Goal: Transaction & Acquisition: Purchase product/service

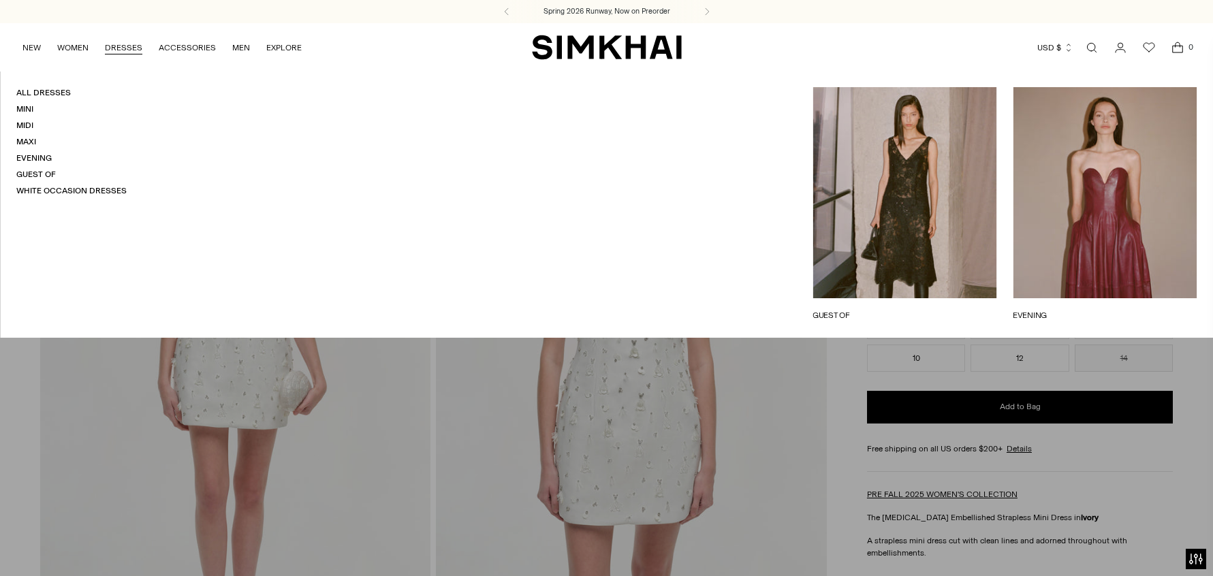
click at [116, 43] on link "DRESSES" at bounding box center [123, 48] width 37 height 30
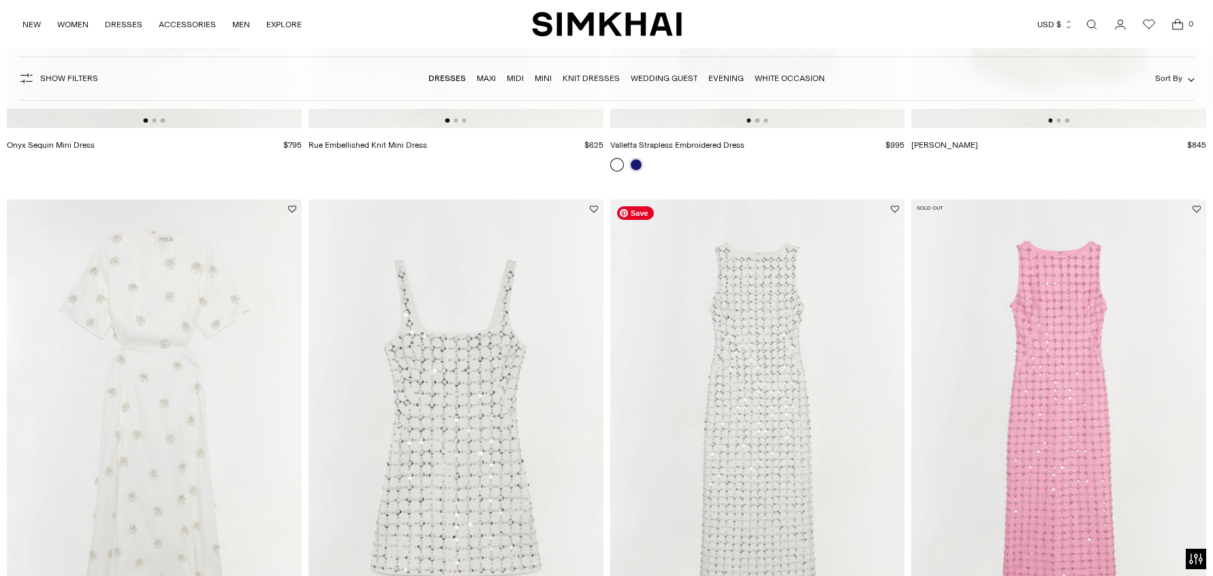
scroll to position [14513, 0]
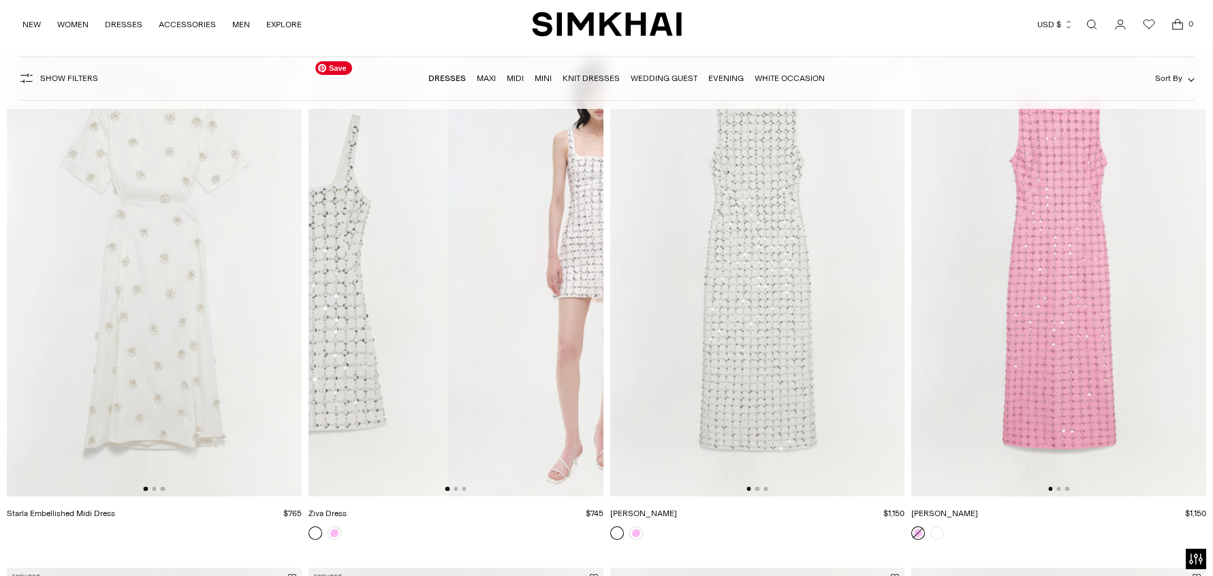
drag, startPoint x: 480, startPoint y: 428, endPoint x: 295, endPoint y: 409, distance: 186.3
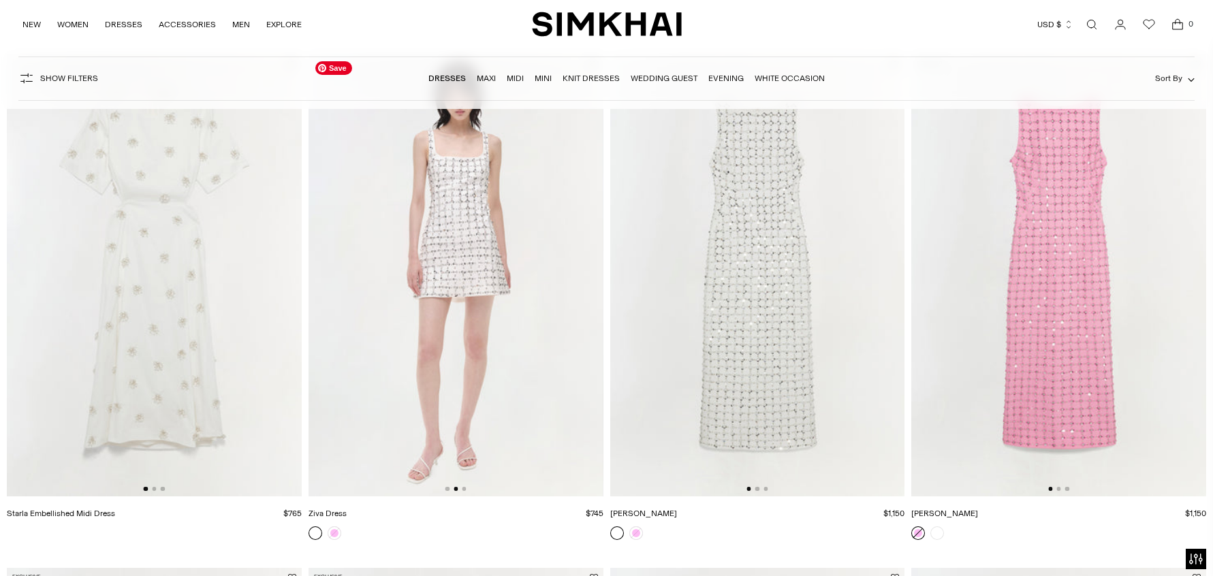
drag, startPoint x: 455, startPoint y: 425, endPoint x: 338, endPoint y: 411, distance: 118.0
click at [341, 411] on img at bounding box center [456, 275] width 295 height 442
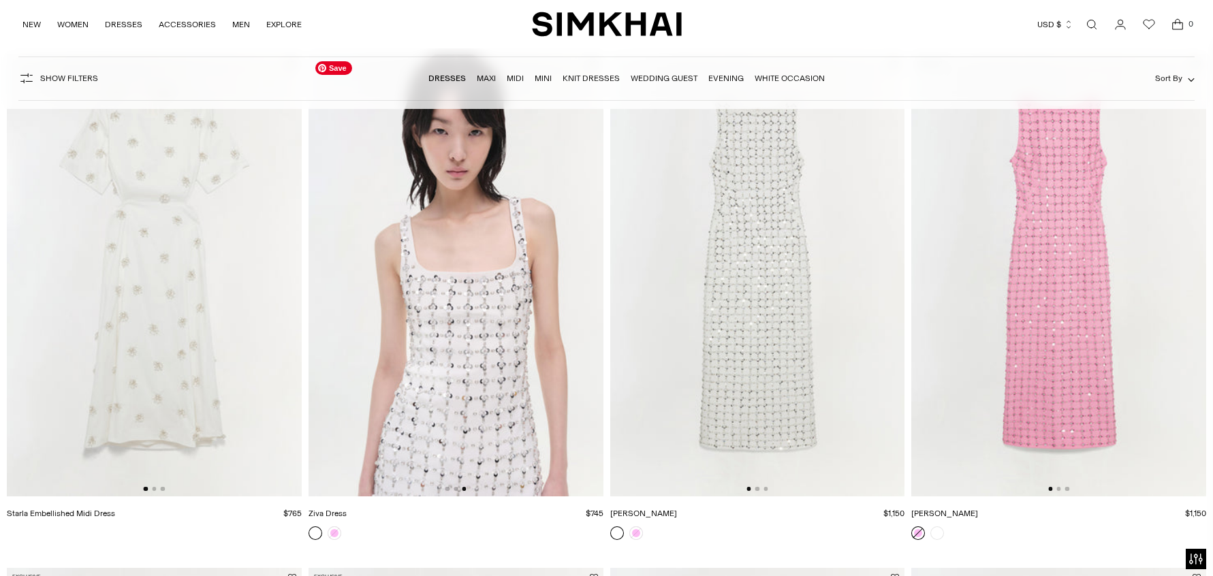
scroll to position [14516, 0]
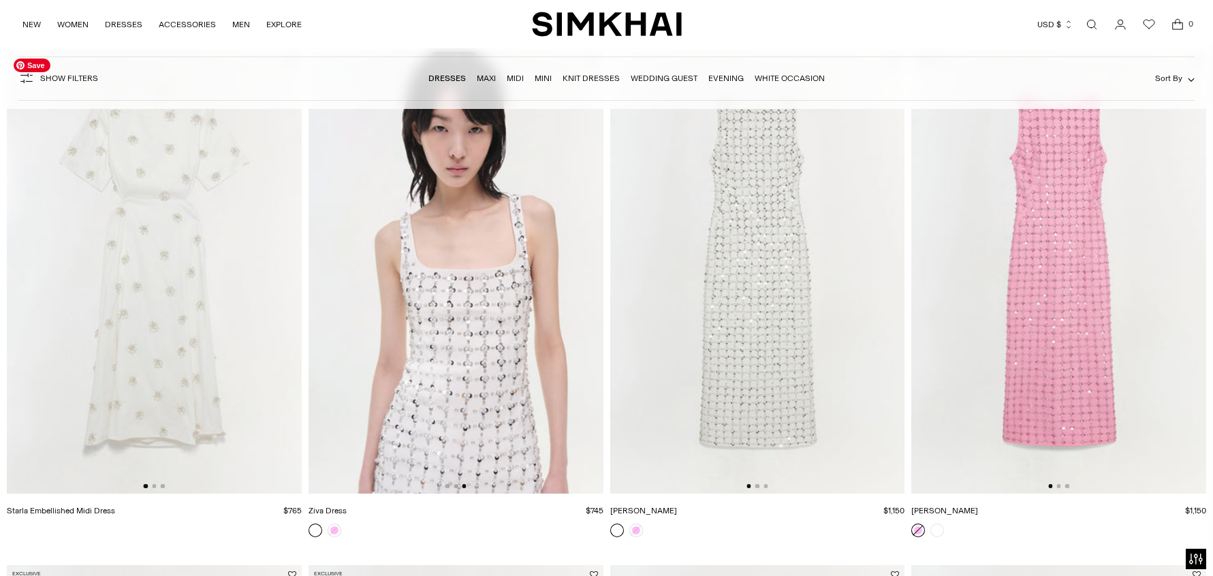
drag, startPoint x: 252, startPoint y: 390, endPoint x: 388, endPoint y: 415, distance: 138.4
click at [40, 372] on img at bounding box center [154, 273] width 295 height 442
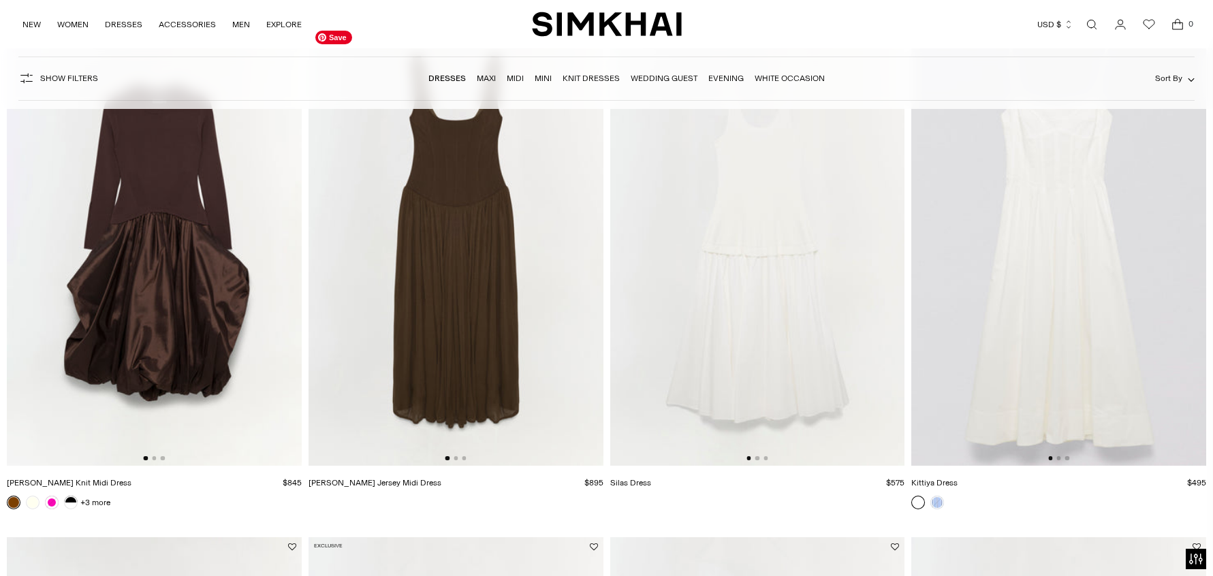
scroll to position [19118, 0]
